Goal: Task Accomplishment & Management: Use online tool/utility

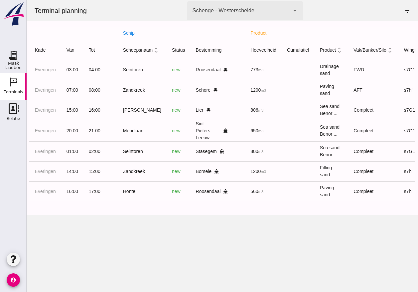
scroll to position [0, 182]
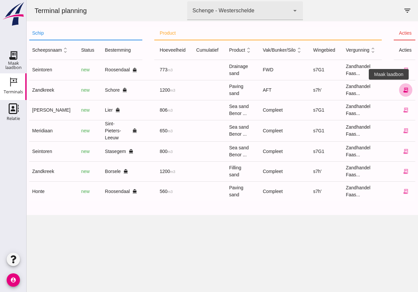
click at [403, 88] on icon "receipt_long" at bounding box center [406, 90] width 6 height 6
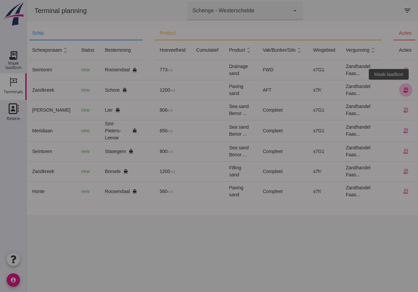
click at [403, 88] on icon "receipt_long" at bounding box center [406, 90] width 6 height 6
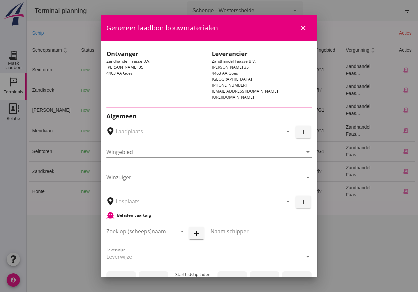
type input "Schenge, [GEOGRAPHIC_DATA]"
type input "Noordzeezand"
type input "Schenge"
type input "Depot Schore, Schore"
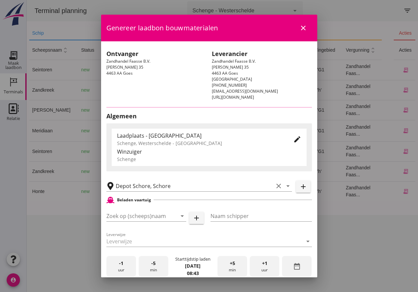
type input "s7h'"
type input "Zandkreek"
type input "[PERSON_NAME]"
type input "1200"
type input "Straatzand (6120)"
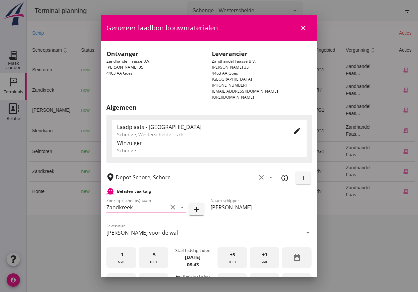
click at [294, 131] on icon "edit" at bounding box center [298, 130] width 8 height 8
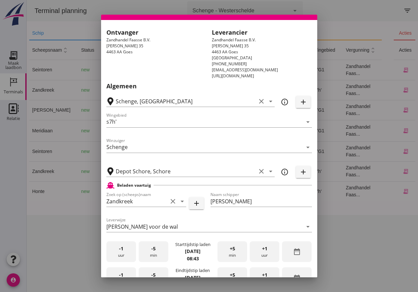
scroll to position [254, 0]
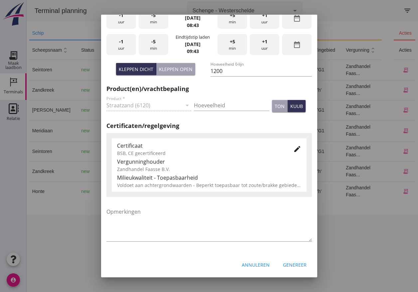
click at [122, 27] on div "-1 uur" at bounding box center [121, 18] width 30 height 21
click at [150, 26] on div "-5 min" at bounding box center [154, 18] width 30 height 21
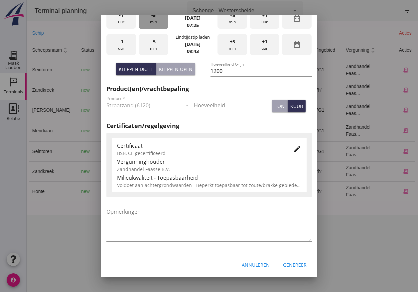
click at [150, 26] on div "-5 min" at bounding box center [154, 18] width 30 height 21
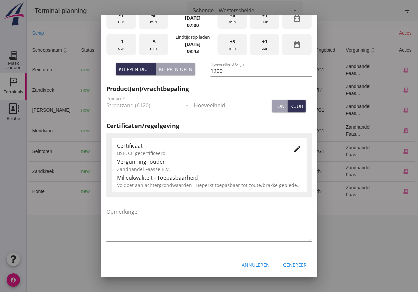
click at [125, 50] on div "-1 uur" at bounding box center [121, 44] width 30 height 21
click at [230, 44] on span "+5" at bounding box center [232, 41] width 5 height 7
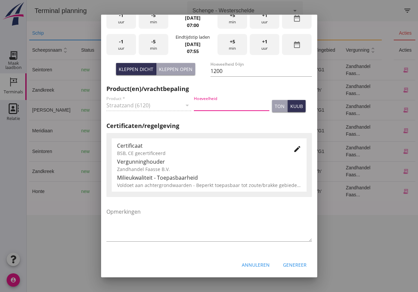
click at [227, 107] on input "Hoeveelheid" at bounding box center [232, 105] width 76 height 11
type input "1200"
click at [294, 151] on icon "edit" at bounding box center [298, 149] width 8 height 8
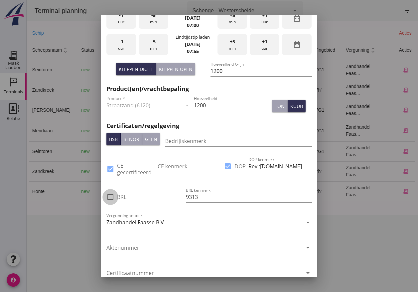
click at [112, 197] on div at bounding box center [110, 196] width 11 height 11
checkbox input "true"
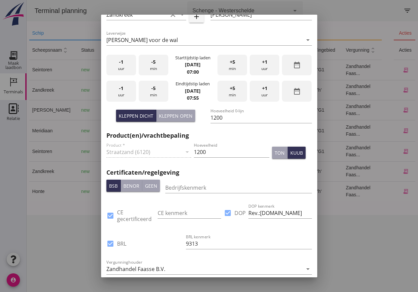
scroll to position [441, 0]
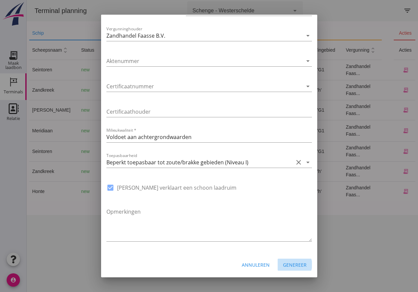
click at [291, 265] on div "Genereer" at bounding box center [295, 264] width 24 height 7
